Goal: Task Accomplishment & Management: Complete application form

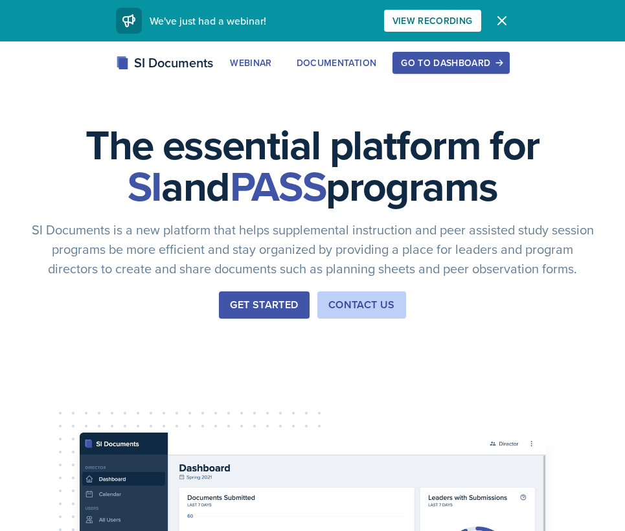
click at [430, 60] on div "Go to Dashboard" at bounding box center [451, 63] width 100 height 10
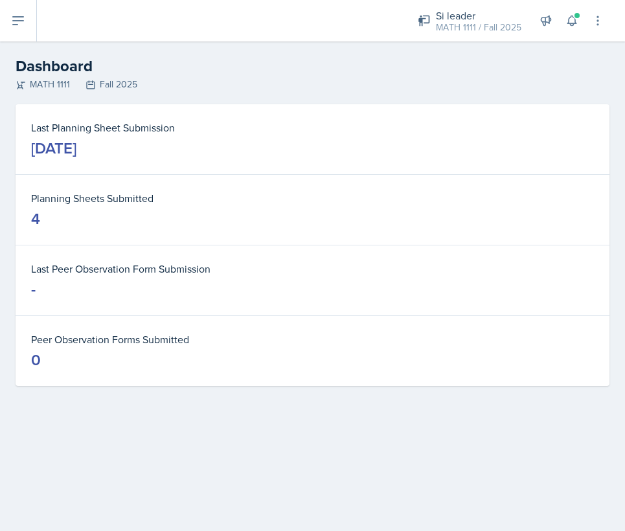
click at [2, 26] on button at bounding box center [18, 20] width 37 height 41
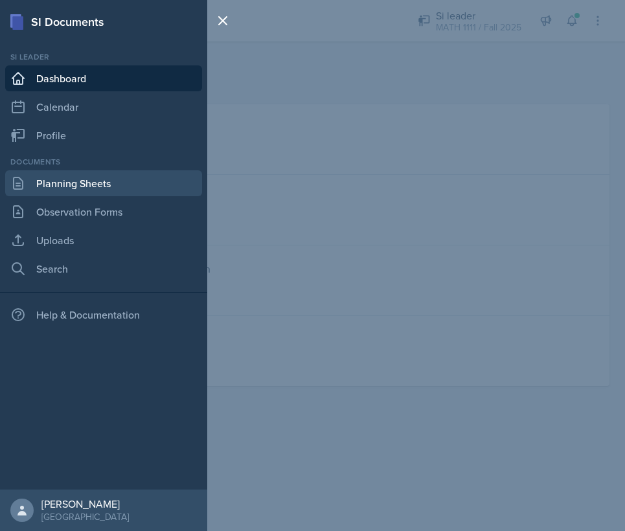
click at [93, 184] on link "Planning Sheets" at bounding box center [103, 183] width 197 height 26
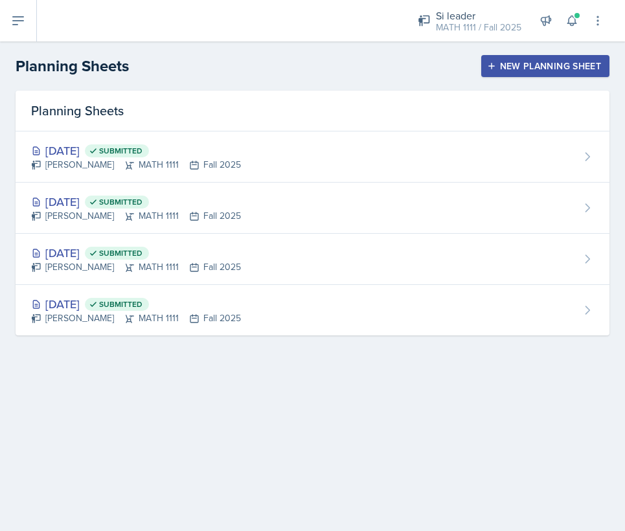
click at [511, 61] on div "New Planning Sheet" at bounding box center [544, 66] width 111 height 10
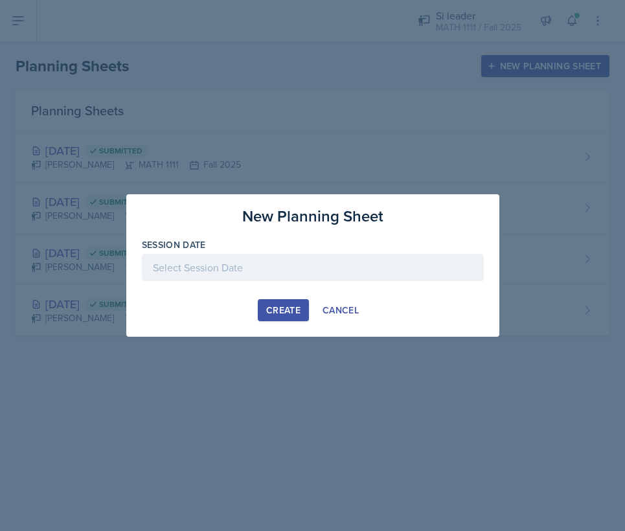
click at [263, 273] on div at bounding box center [313, 267] width 342 height 27
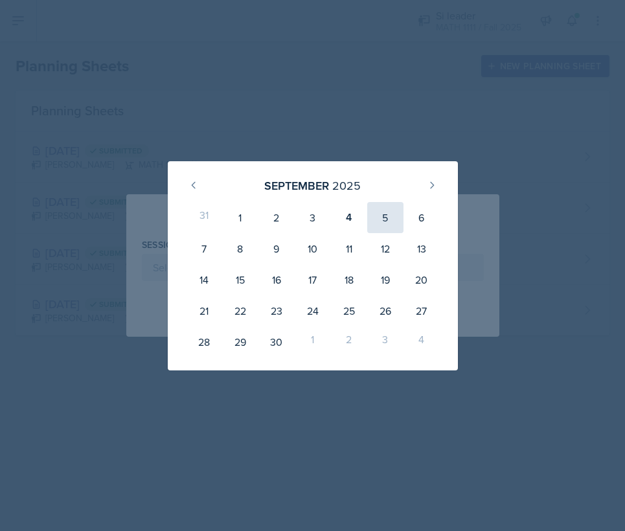
click at [385, 216] on div "5" at bounding box center [385, 217] width 36 height 31
type input "[DATE]"
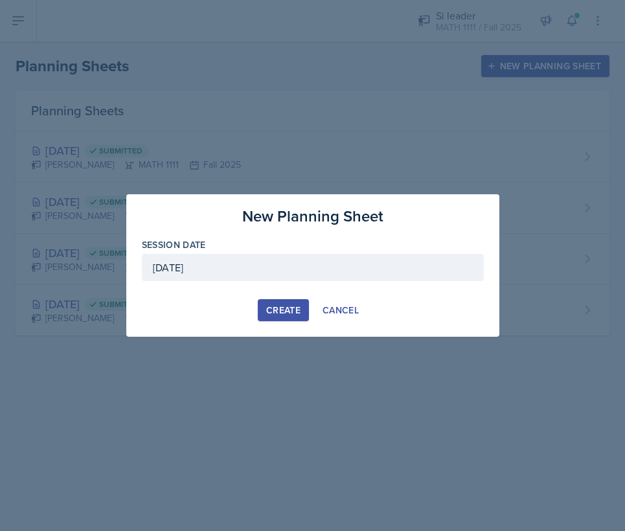
click at [265, 311] on button "Create" at bounding box center [283, 310] width 51 height 22
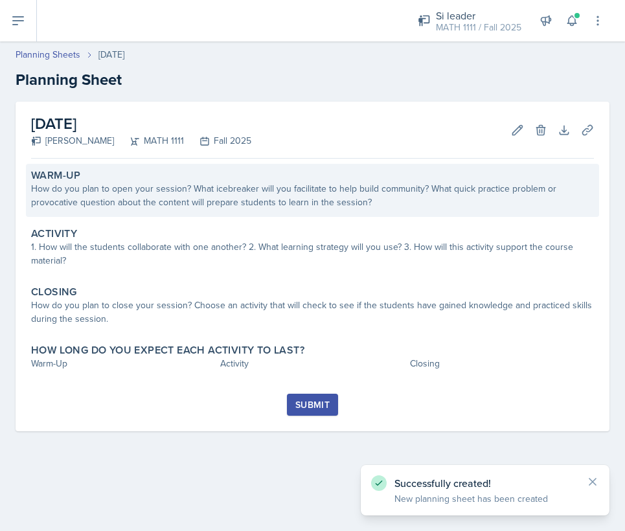
click at [157, 187] on div "How do you plan to open your session? What icebreaker will you facilitate to he…" at bounding box center [312, 195] width 563 height 27
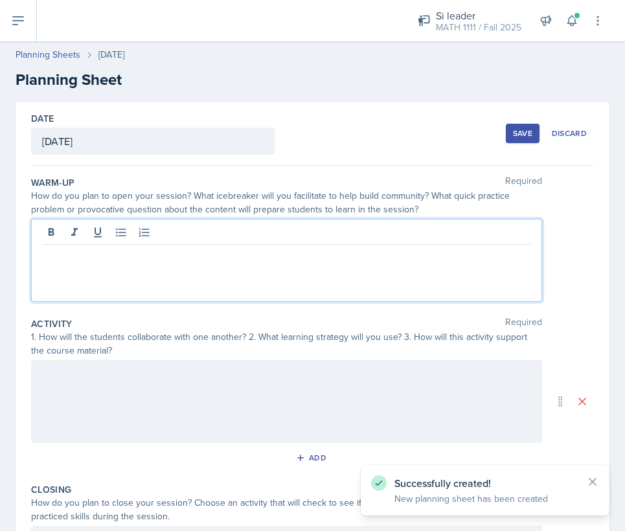
click at [150, 238] on div at bounding box center [286, 260] width 511 height 83
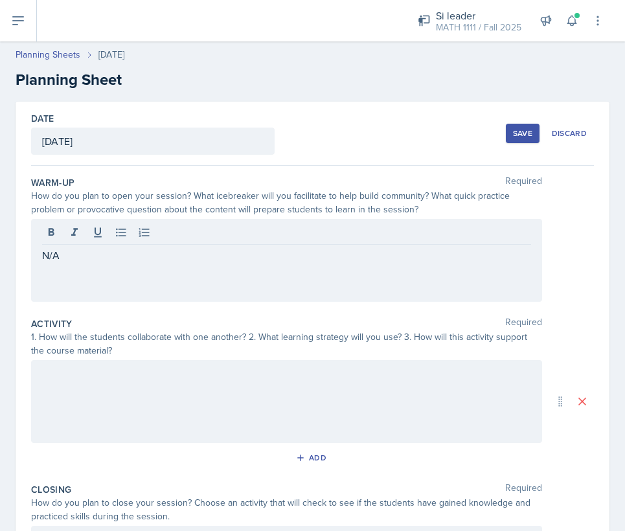
click at [96, 391] on div at bounding box center [286, 401] width 511 height 83
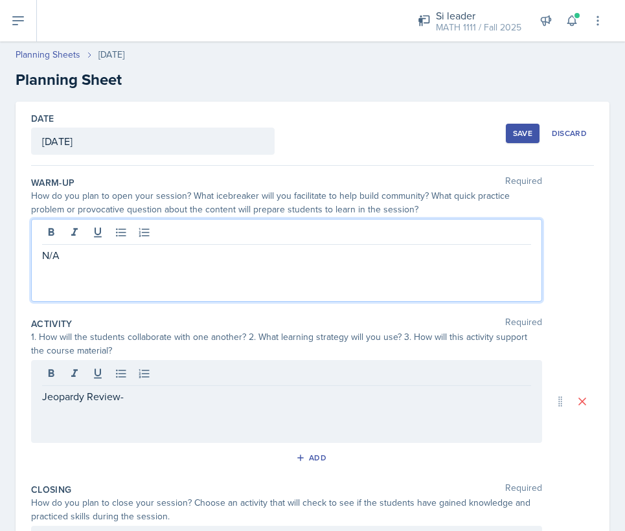
click at [87, 230] on div "N/A" at bounding box center [286, 260] width 511 height 83
click at [172, 366] on div "Jeopardy Review-" at bounding box center [286, 401] width 511 height 83
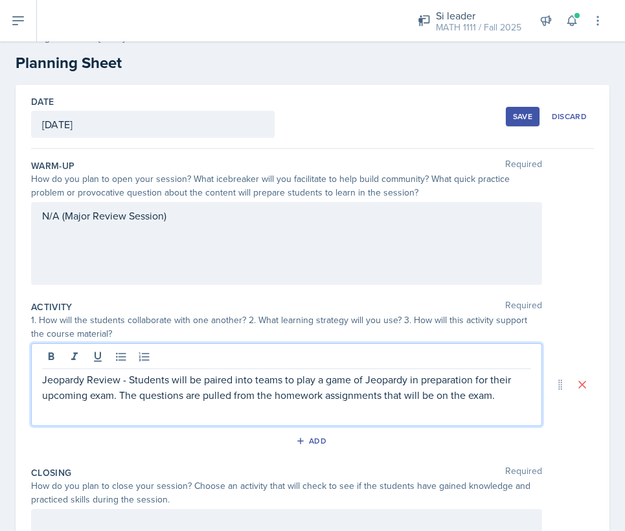
scroll to position [161, 0]
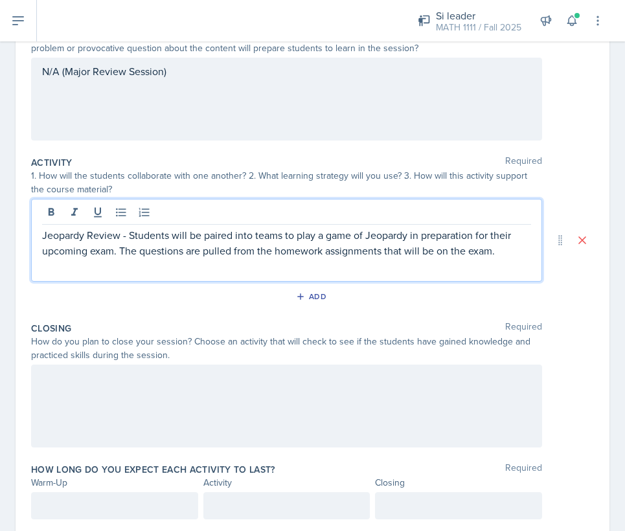
click at [350, 403] on div at bounding box center [286, 405] width 511 height 83
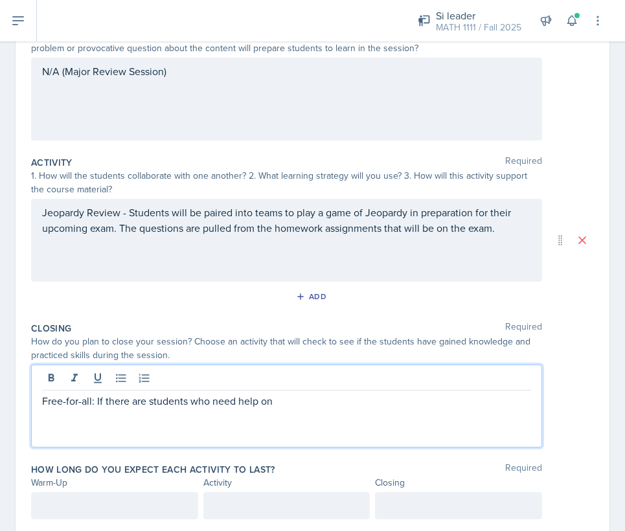
click at [216, 401] on p "Free-for-all: If there are students who need help on" at bounding box center [286, 401] width 489 height 16
click at [213, 401] on p "Free-for-all: If there are students who need help on" at bounding box center [286, 401] width 489 height 16
click at [235, 401] on p "Free-for-all: If there are students who need help on" at bounding box center [286, 401] width 489 height 16
click at [333, 407] on p "Free-for-all: If there are students who need extra help on" at bounding box center [286, 401] width 489 height 16
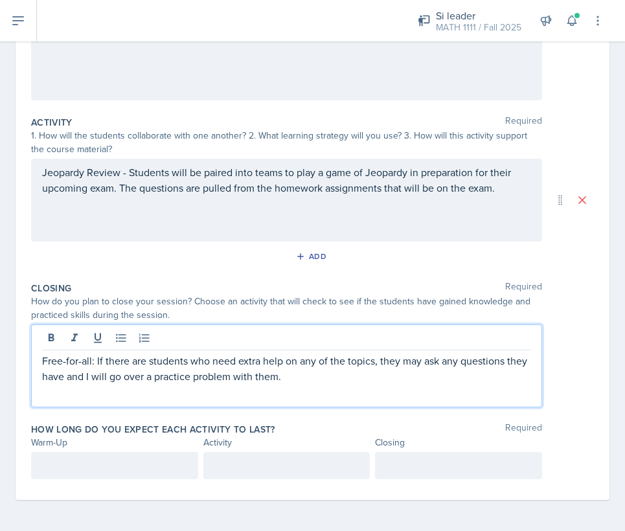
scroll to position [201, 0]
click at [133, 460] on div at bounding box center [114, 465] width 167 height 27
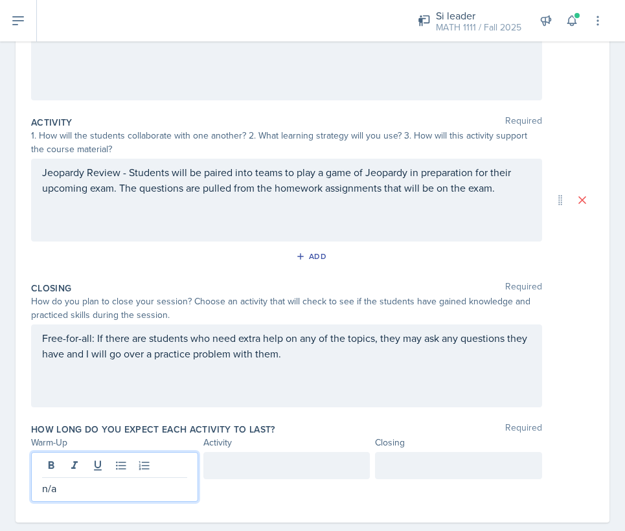
click at [225, 467] on div at bounding box center [286, 465] width 167 height 27
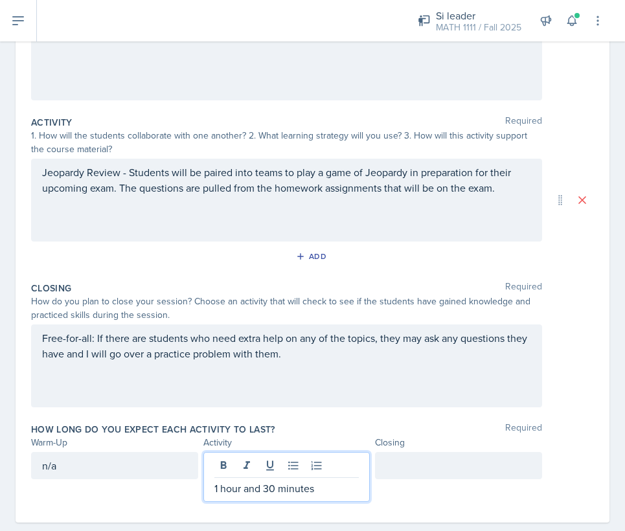
click at [436, 464] on div at bounding box center [458, 465] width 167 height 27
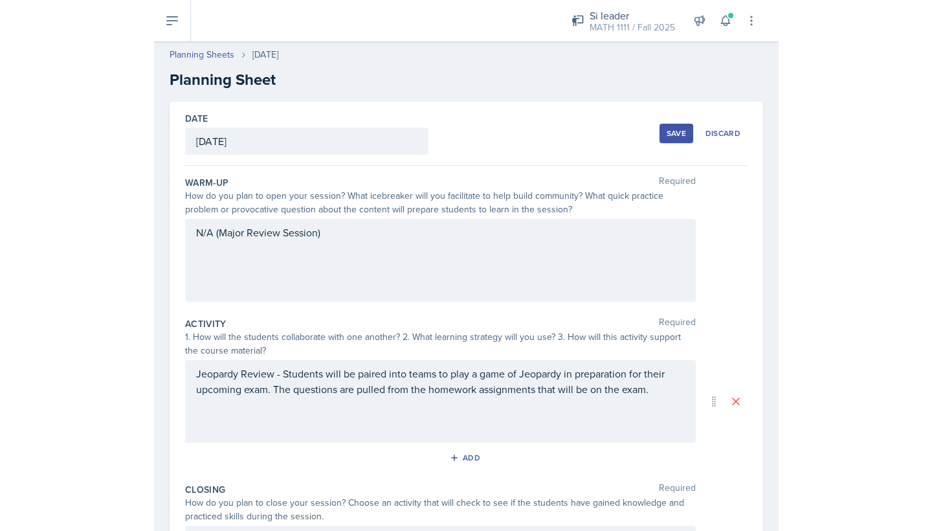
scroll to position [0, 0]
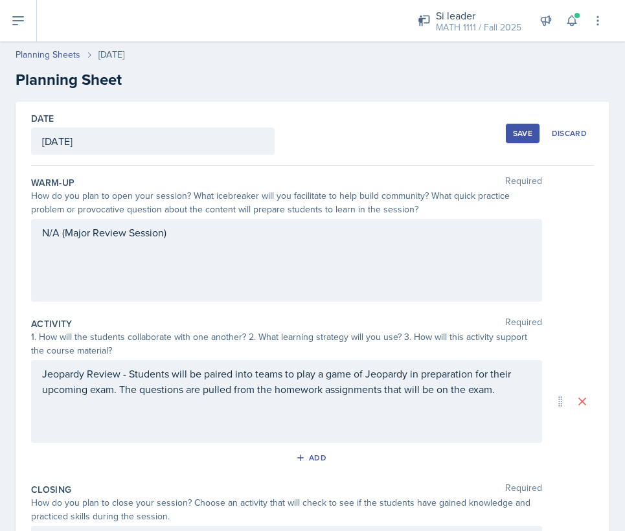
click at [519, 130] on div "Save" at bounding box center [522, 133] width 19 height 10
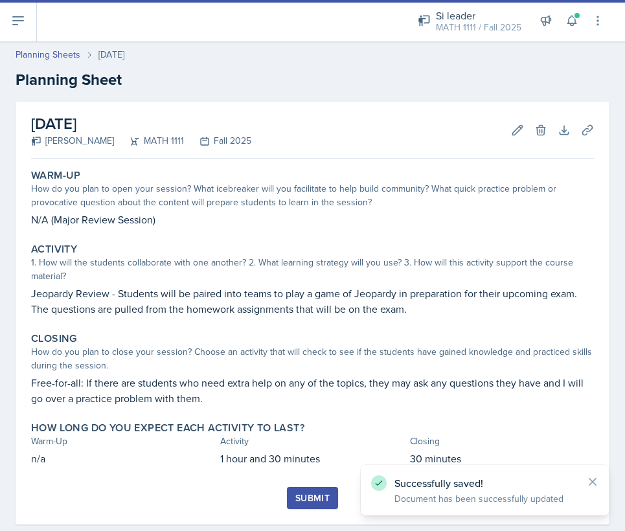
click at [25, 26] on icon at bounding box center [18, 21] width 16 height 16
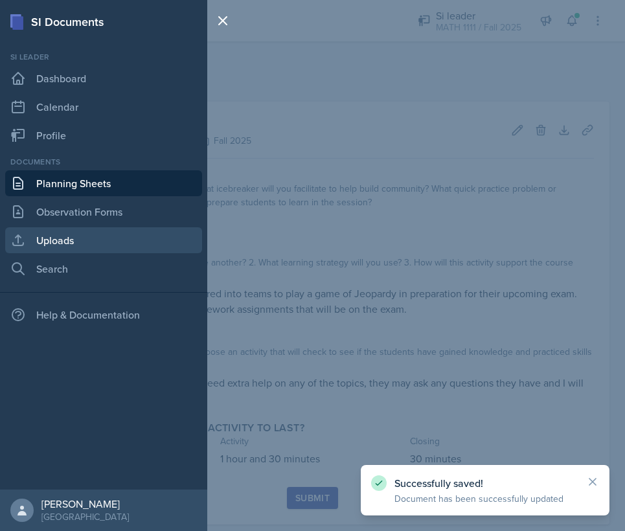
click at [111, 232] on link "Uploads" at bounding box center [103, 240] width 197 height 26
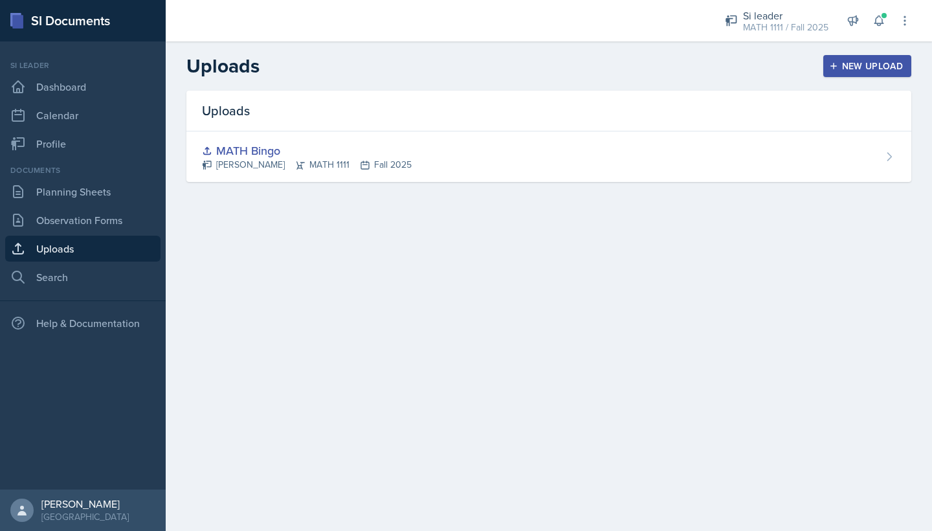
click at [624, 65] on div "New Upload" at bounding box center [868, 66] width 72 height 10
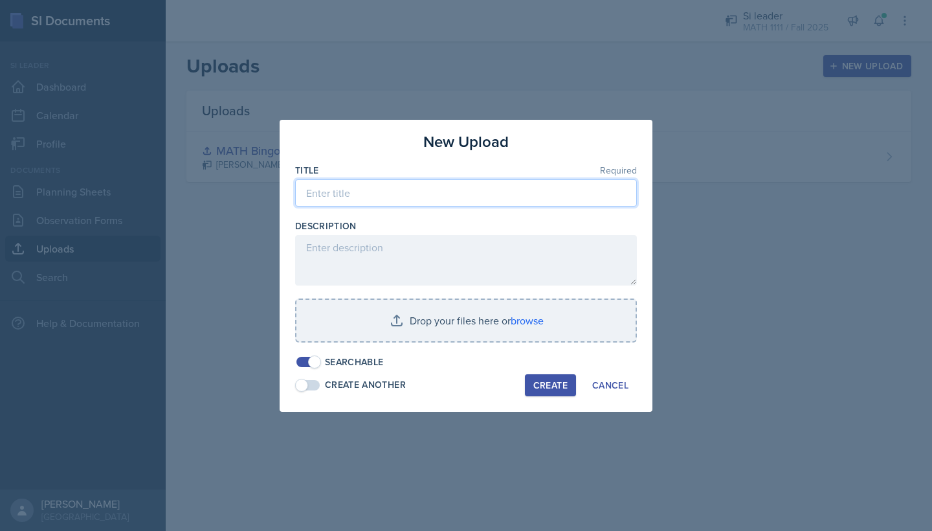
click at [465, 196] on input at bounding box center [466, 192] width 342 height 27
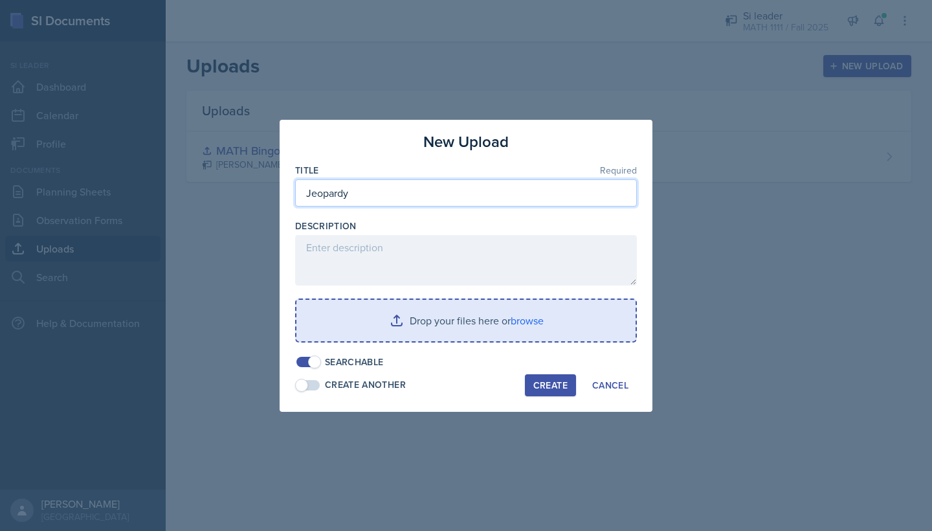
type input "Jeopardy"
click at [450, 301] on input "file" at bounding box center [465, 320] width 339 height 41
click at [423, 318] on input "file" at bounding box center [465, 320] width 339 height 41
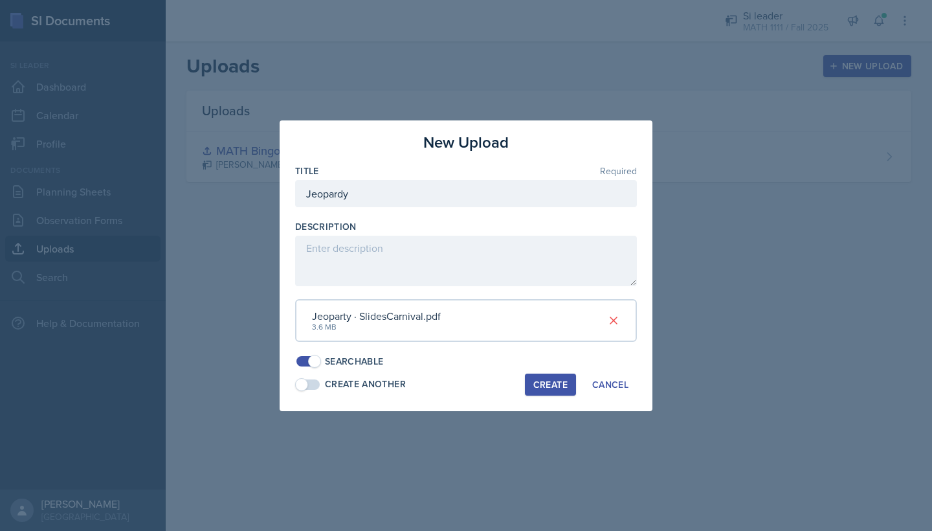
click at [539, 379] on div "Create" at bounding box center [550, 384] width 34 height 10
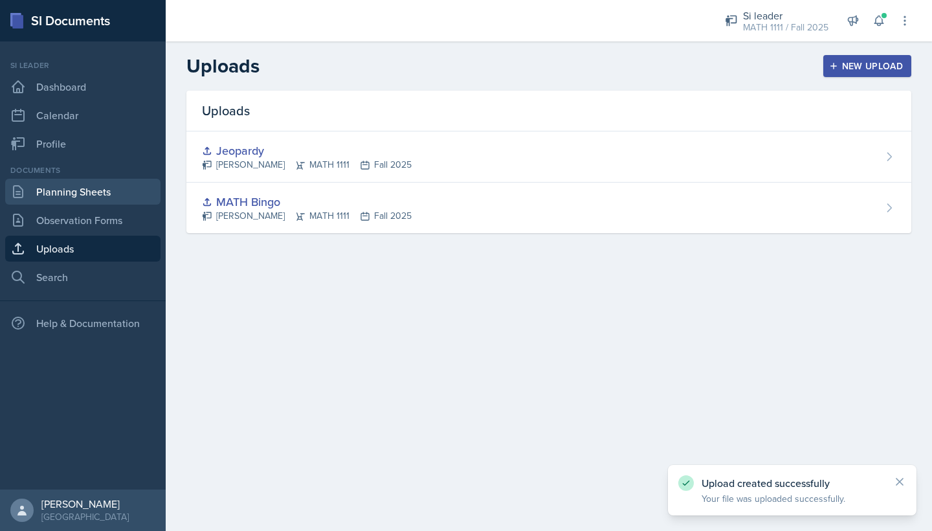
click at [78, 186] on link "Planning Sheets" at bounding box center [82, 192] width 155 height 26
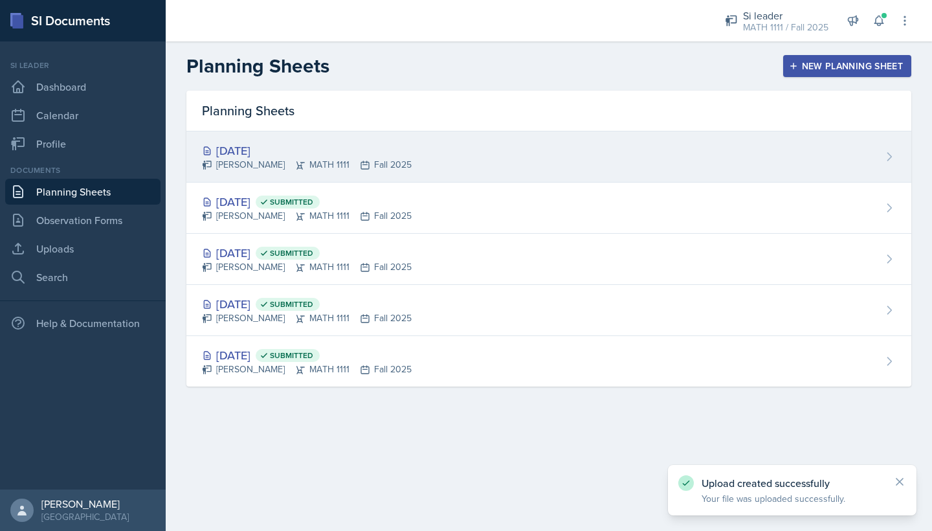
click at [319, 142] on div "[DATE]" at bounding box center [307, 150] width 210 height 17
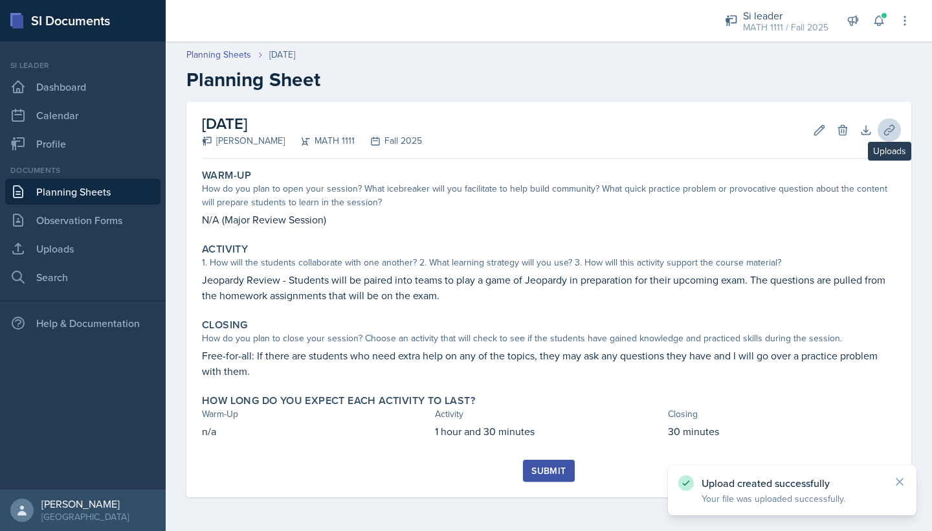
click at [624, 124] on icon at bounding box center [889, 130] width 13 height 13
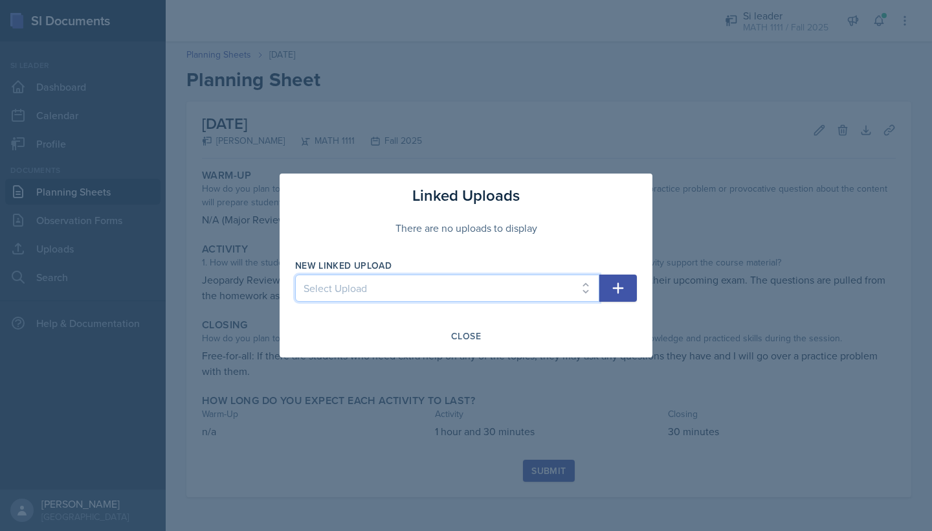
select select "96e5331a-9040-4b0e-b243-80e722c4fdc3"
click at [615, 288] on icon "button" at bounding box center [618, 288] width 11 height 11
select select
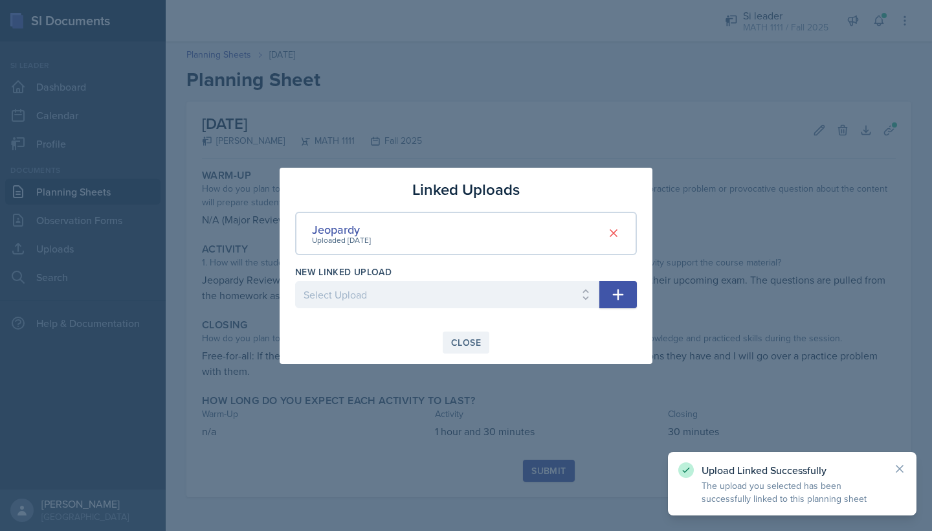
click at [465, 340] on div "Close" at bounding box center [466, 342] width 30 height 10
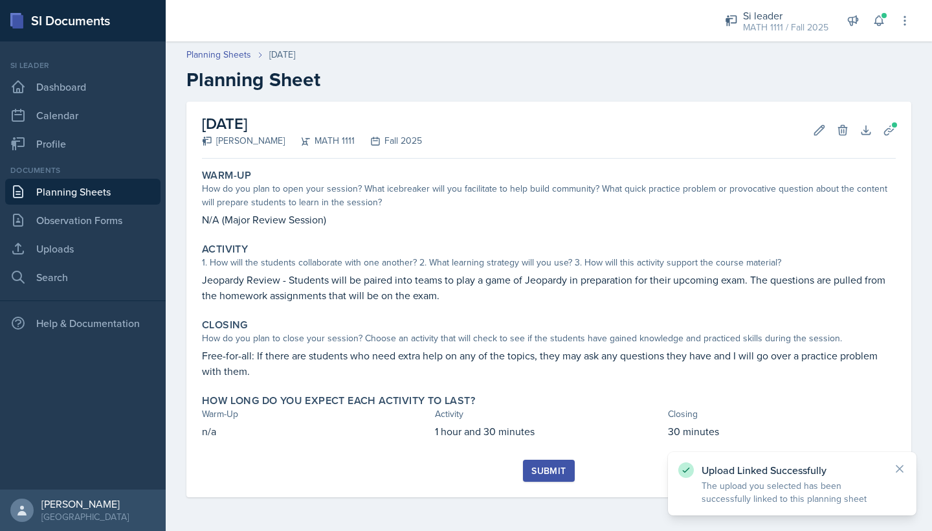
click at [563, 466] on div "Submit" at bounding box center [548, 470] width 34 height 10
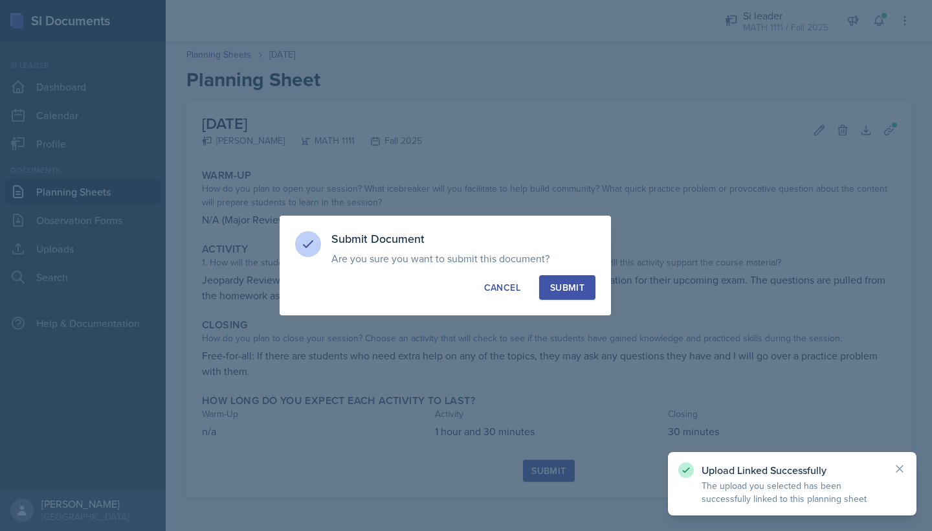
click at [550, 291] on button "Submit" at bounding box center [567, 287] width 56 height 25
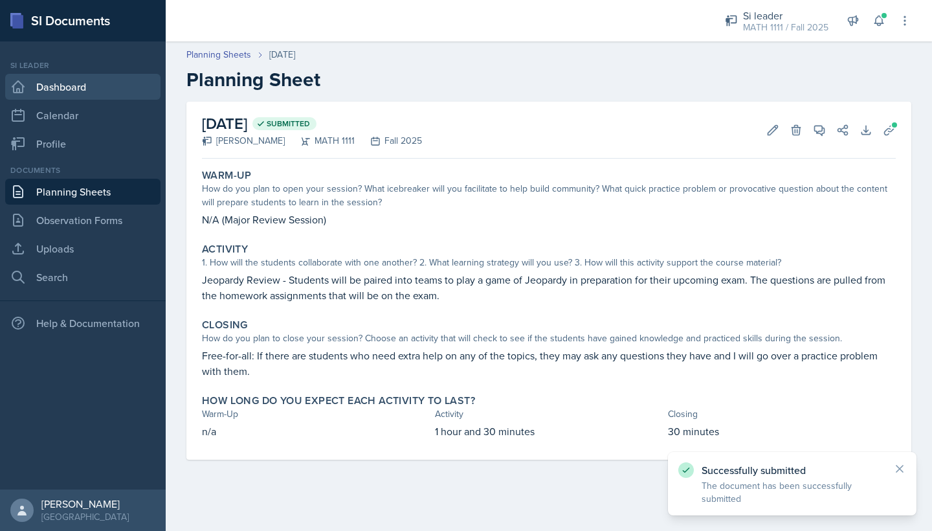
click at [85, 79] on link "Dashboard" at bounding box center [82, 87] width 155 height 26
